Goal: Task Accomplishment & Management: Complete application form

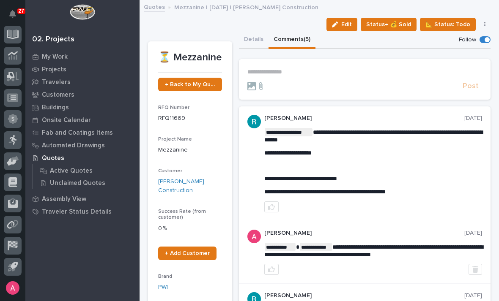
scroll to position [230, 0]
click at [13, 137] on icon at bounding box center [12, 141] width 8 height 10
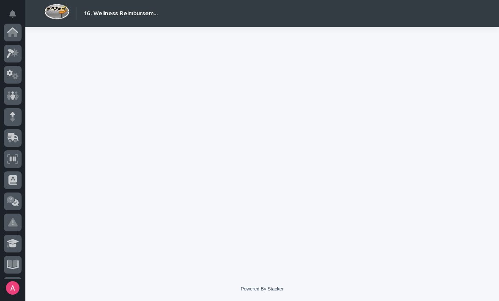
scroll to position [230, 0]
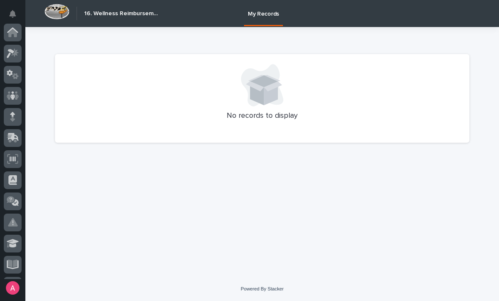
scroll to position [230, 0]
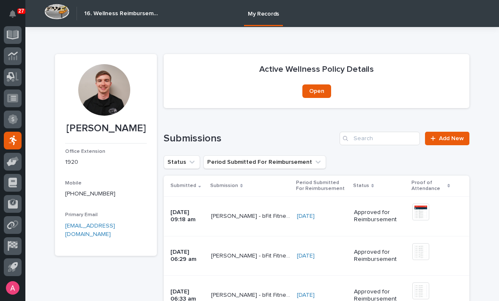
click at [452, 144] on link "Add New" at bounding box center [447, 139] width 44 height 14
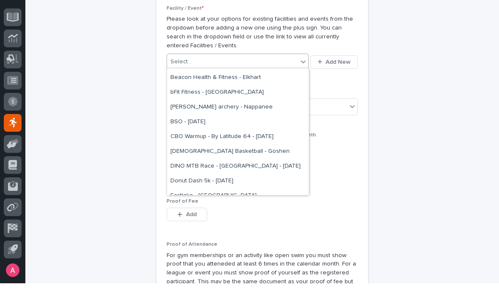
scroll to position [74, 0]
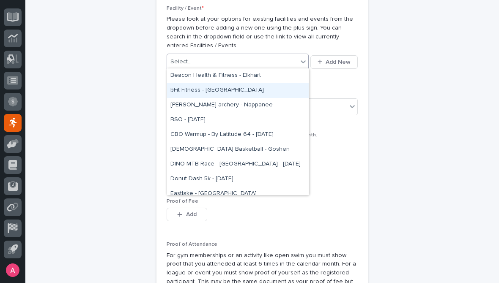
click at [243, 101] on div "bFit Fitness - [GEOGRAPHIC_DATA]" at bounding box center [238, 108] width 142 height 15
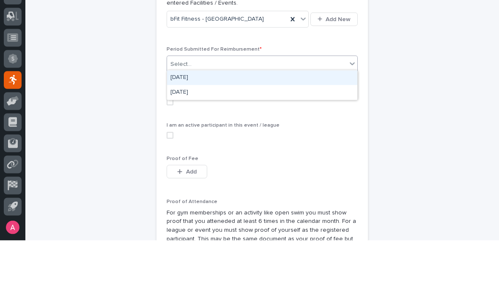
click at [261, 131] on div "[DATE]" at bounding box center [262, 138] width 190 height 15
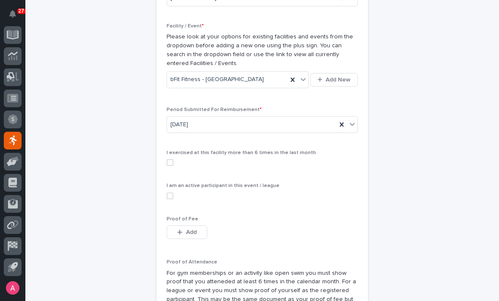
click at [177, 160] on label at bounding box center [261, 162] width 191 height 7
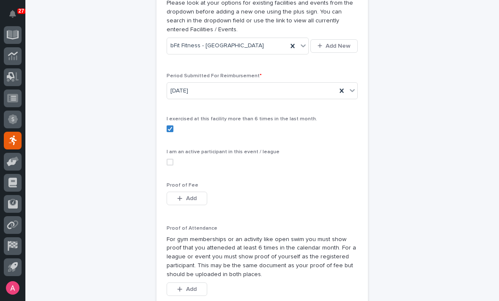
scroll to position [147, 0]
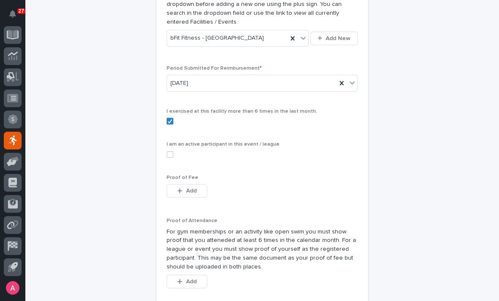
click at [193, 190] on span "Add" at bounding box center [191, 191] width 11 height 6
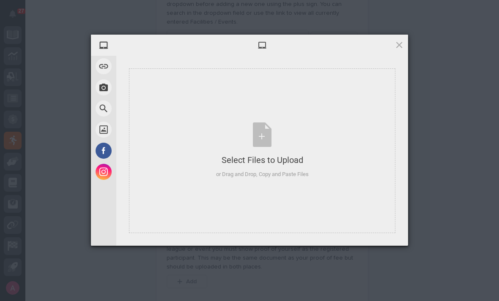
click at [267, 138] on div "Select Files to Upload or Drag and Drop, Copy and Paste Files" at bounding box center [262, 151] width 93 height 56
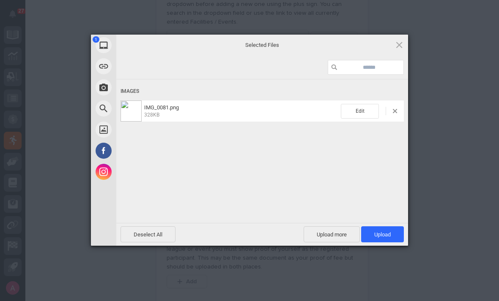
click at [393, 233] on span "Upload 1" at bounding box center [382, 234] width 43 height 16
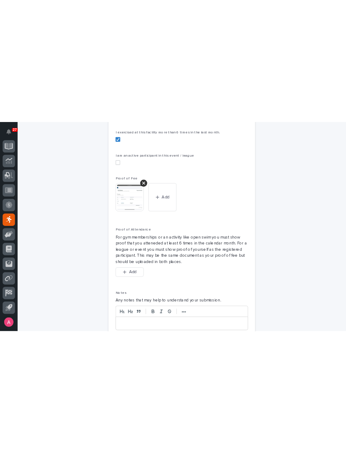
scroll to position [245, 0]
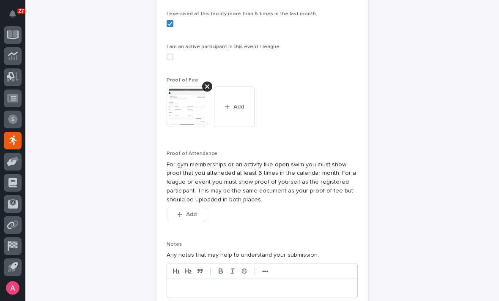
click at [196, 212] on span "Add" at bounding box center [191, 215] width 11 height 6
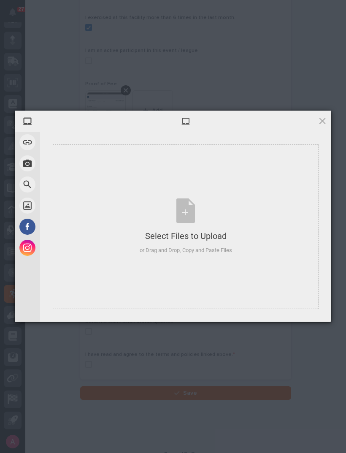
scroll to position [75, 0]
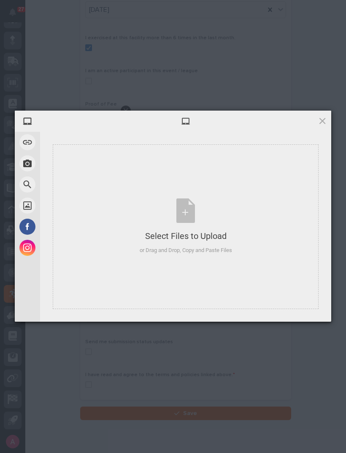
click at [210, 235] on div "Select Files to Upload" at bounding box center [186, 236] width 93 height 12
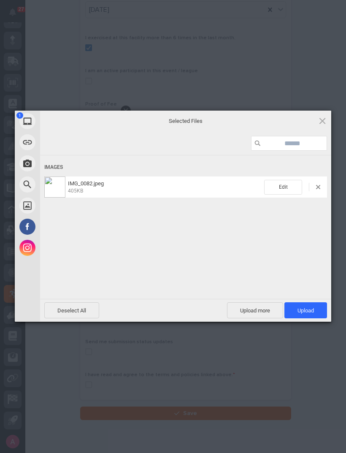
click at [315, 301] on span "Upload 1" at bounding box center [306, 310] width 43 height 16
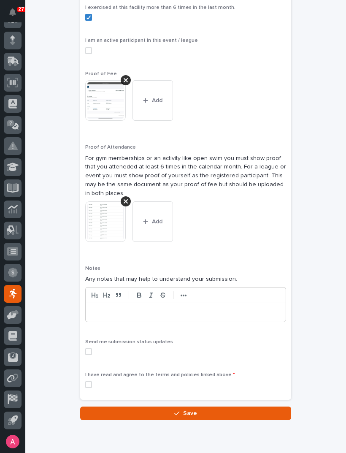
scroll to position [255, 0]
click at [95, 301] on label at bounding box center [185, 384] width 201 height 7
click at [91, 301] on span at bounding box center [88, 352] width 7 height 7
click at [200, 301] on button "Save" at bounding box center [185, 414] width 211 height 14
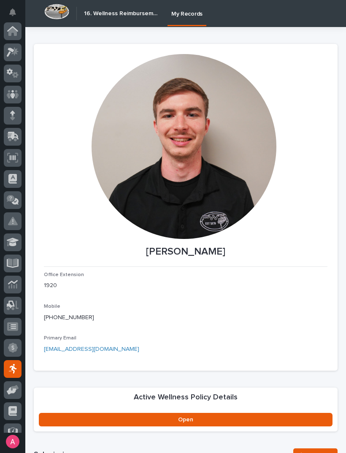
scroll to position [75, 0]
